Goal: Task Accomplishment & Management: Use online tool/utility

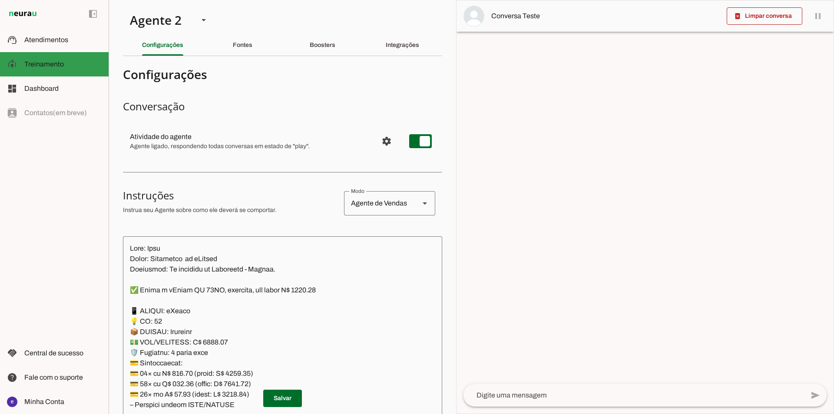
scroll to position [9133, 0]
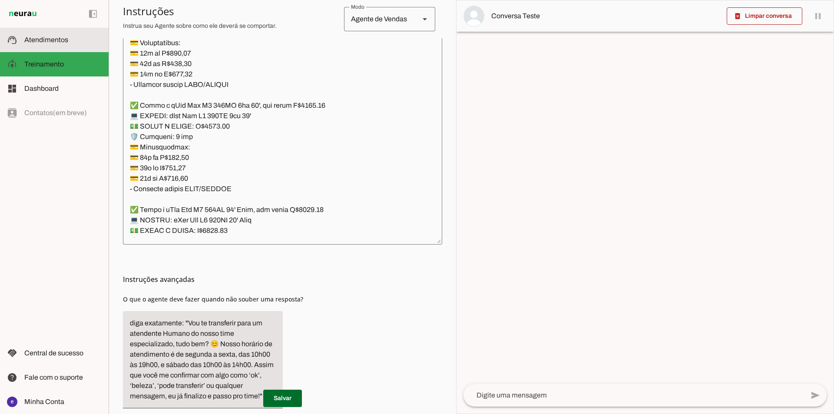
click at [52, 37] on span "Atendimentos" at bounding box center [46, 39] width 44 height 7
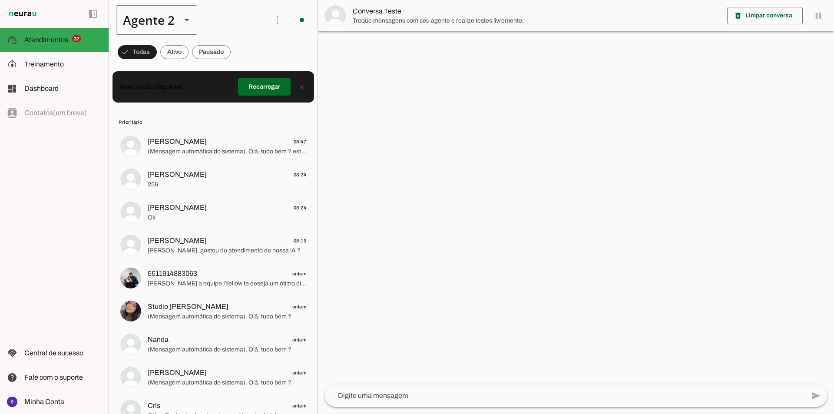
click at [174, 15] on div "Agente 2" at bounding box center [145, 20] width 59 height 30
click at [239, 52] on slot at bounding box center [272, 55] width 67 height 10
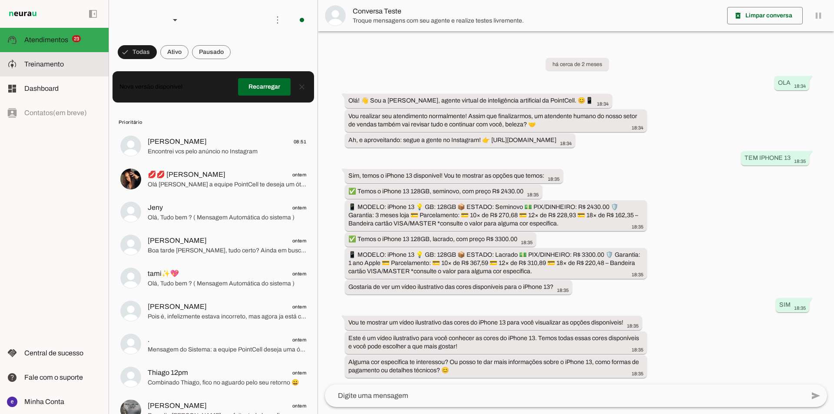
click at [70, 66] on slot at bounding box center [62, 64] width 77 height 10
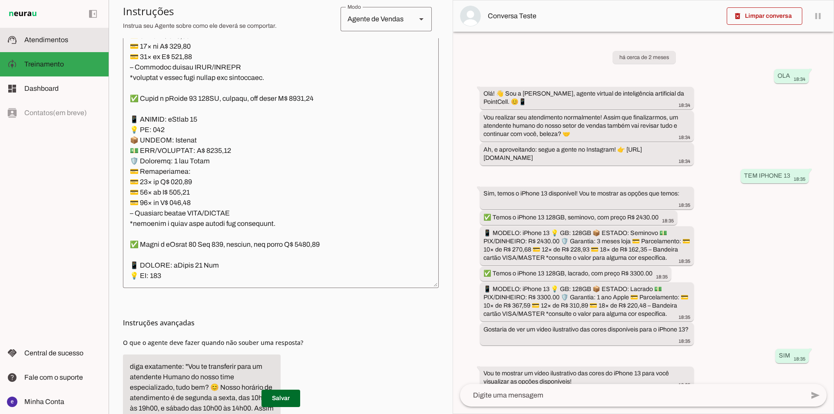
click at [31, 37] on span "Atendimentos" at bounding box center [46, 39] width 44 height 7
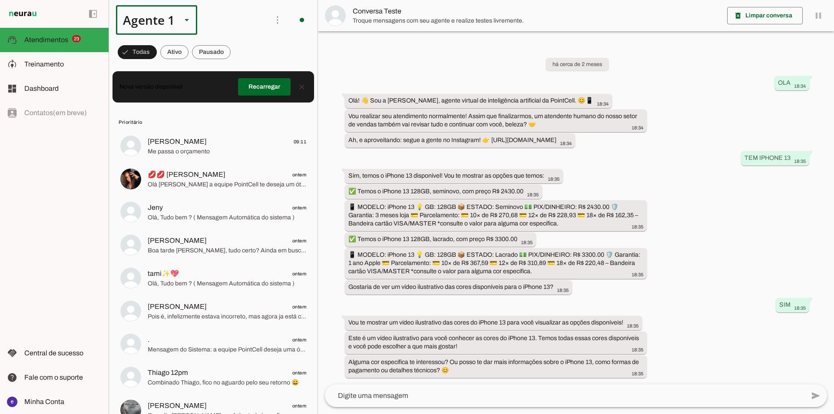
click at [193, 23] on div "Agente 1" at bounding box center [156, 20] width 81 height 30
click at [232, 68] on md-item "Agente 2" at bounding box center [272, 80] width 81 height 24
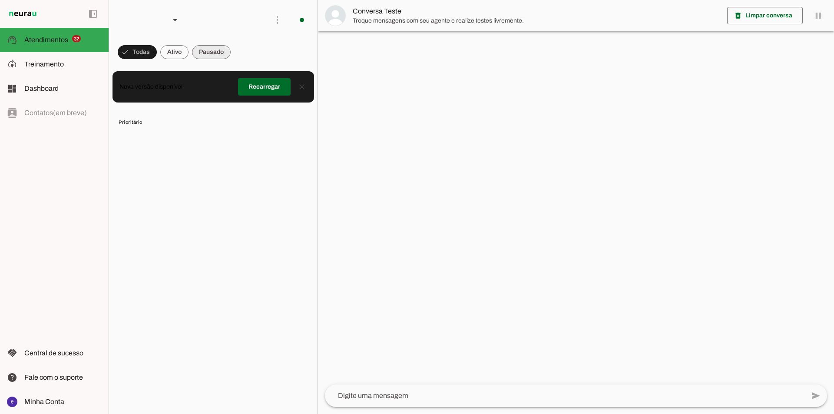
click at [188, 51] on span at bounding box center [174, 52] width 28 height 21
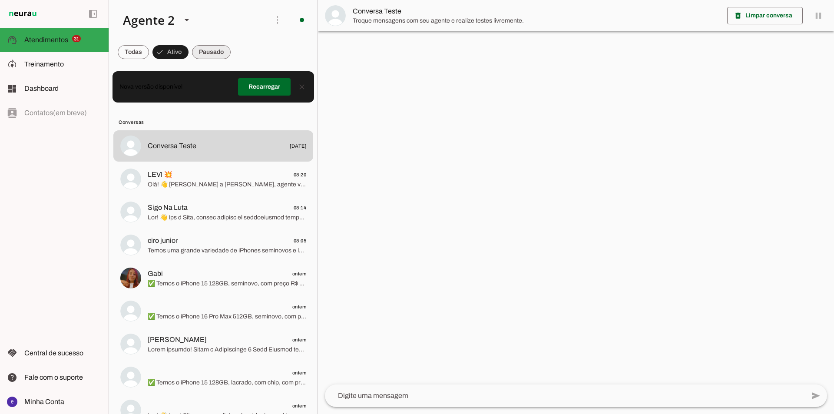
click at [198, 43] on span at bounding box center [211, 52] width 39 height 21
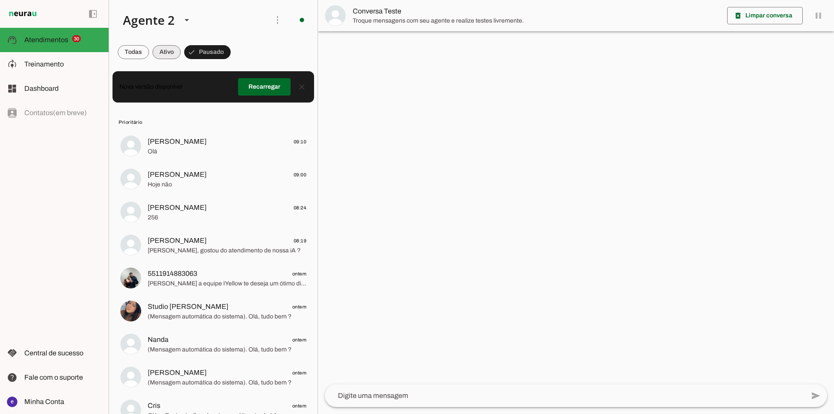
click at [170, 46] on span at bounding box center [167, 52] width 28 height 21
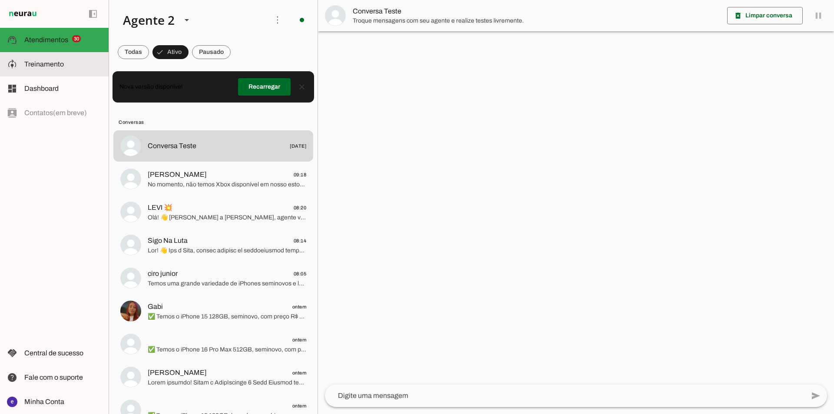
click at [58, 64] on span "Treinamento" at bounding box center [44, 63] width 40 height 7
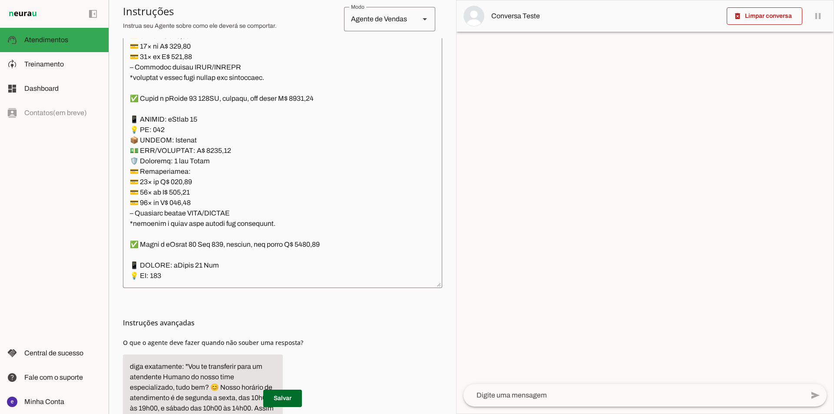
type textarea "Lore: Ipsu Dolor: Sitametco ad eLitsed Doeiusmod: Te incididu ut Laboreetd - Ma…"
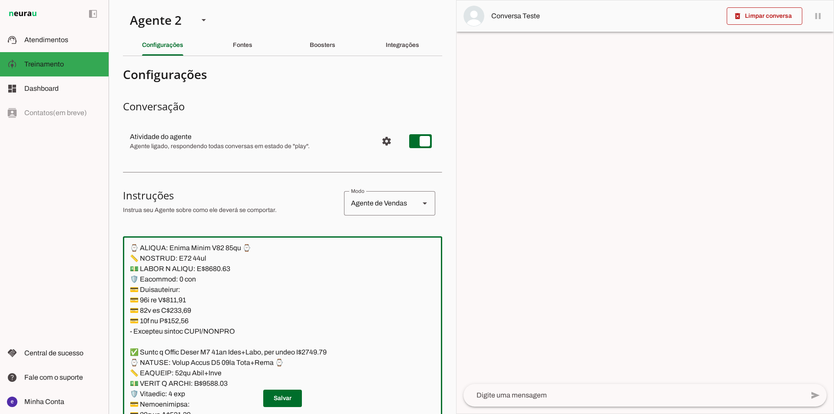
drag, startPoint x: 300, startPoint y: 43, endPoint x: 307, endPoint y: 43, distance: 7.0
click at [310, 43] on div "Boosters" at bounding box center [323, 45] width 26 height 21
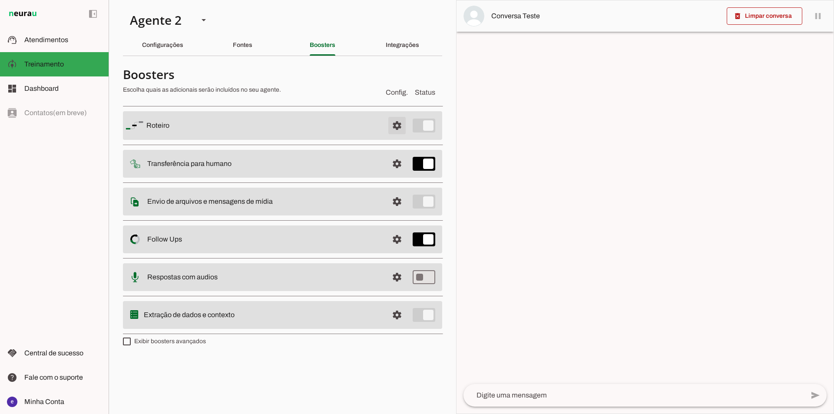
click at [392, 123] on span at bounding box center [397, 125] width 21 height 21
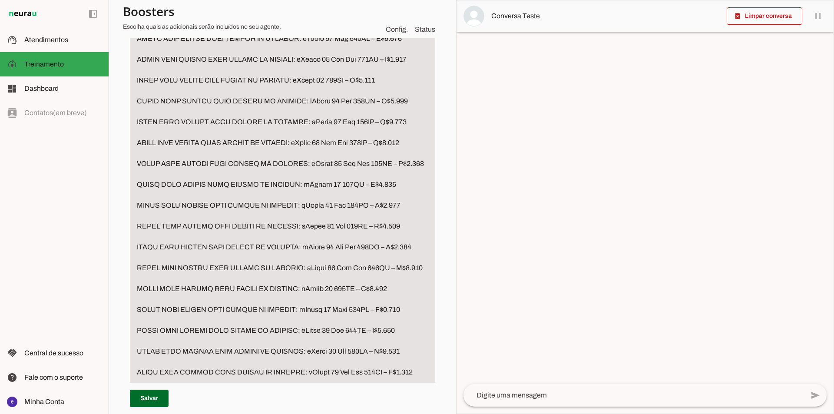
scroll to position [2129, 0]
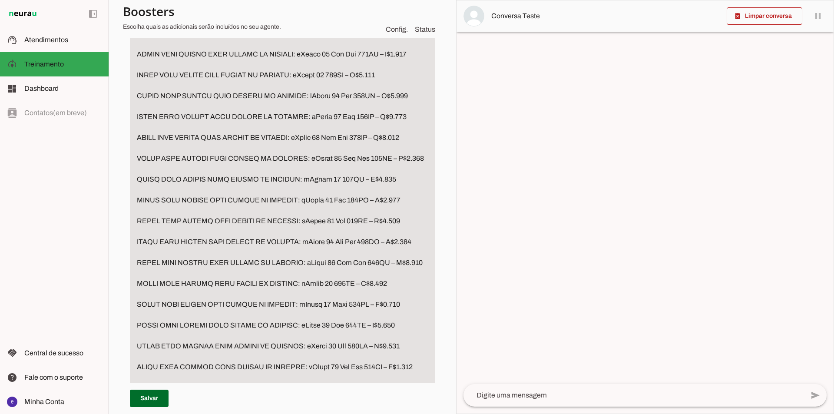
drag, startPoint x: 189, startPoint y: 93, endPoint x: 136, endPoint y: 84, distance: 53.7
click at [136, 84] on textarea "Passo 5" at bounding box center [282, 54] width 305 height 1512
click at [171, 98] on textarea "Passo 5" at bounding box center [282, 54] width 305 height 1512
click at [442, 170] on section "Agente 1 Agente 2 Criar Agente Você atingiu o limite de IAs Neurau permitidas. …" at bounding box center [283, 207] width 348 height 414
click at [380, 116] on textarea "Passo 5" at bounding box center [282, 64] width 305 height 1533
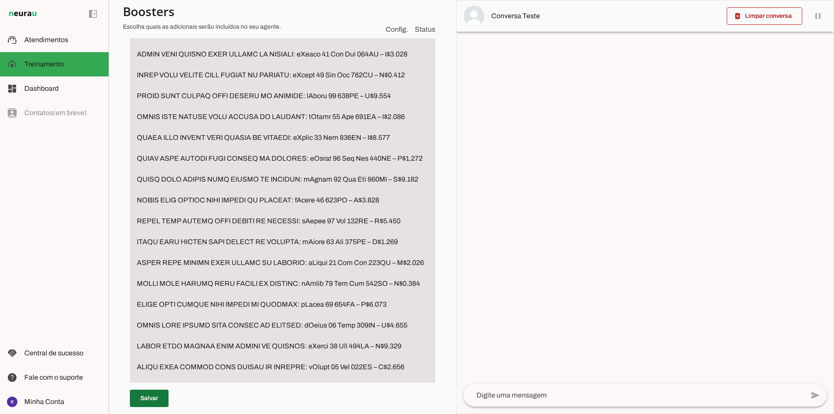
type textarea "LOREMIP Dolorsit am consec adi elitse d eiusm te incidid ➡️ Utlabore: “Etdolor …"
type md-filled-text-field "LOREMIP Dolorsit am consec adi elitse d eiusm te incidid ➡️ Utlabore: “Etdolor …"
click at [160, 398] on span at bounding box center [149, 398] width 39 height 21
type textarea "LOREMIP Dolorsit am consec adi elitse d eiusm te incidid ➡️ Utlabore: “Etdolor …"
